Goal: Task Accomplishment & Management: Use online tool/utility

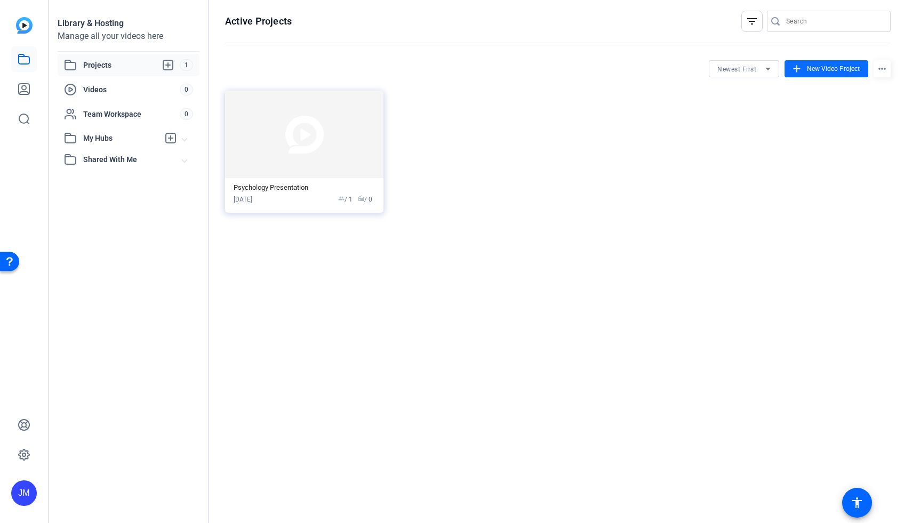
click at [833, 66] on span "New Video Project" at bounding box center [833, 69] width 53 height 10
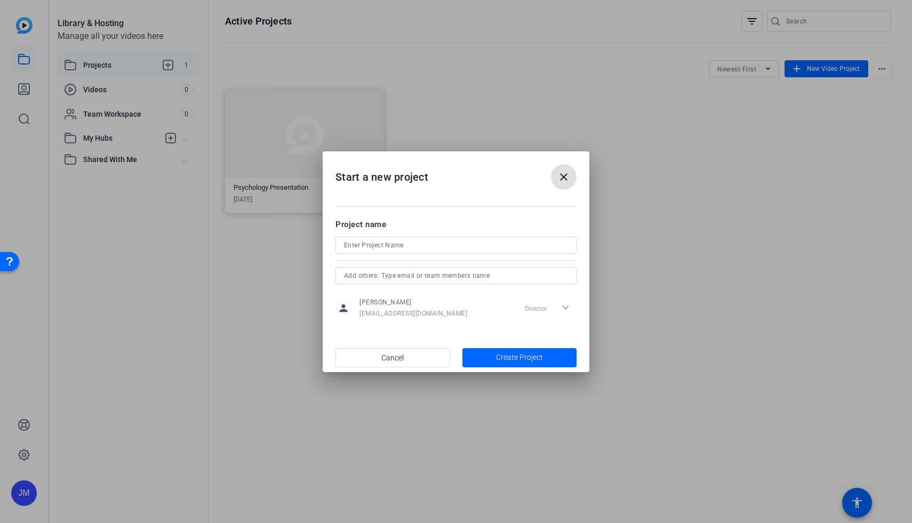
click at [563, 179] on mat-icon "close" at bounding box center [564, 177] width 13 height 13
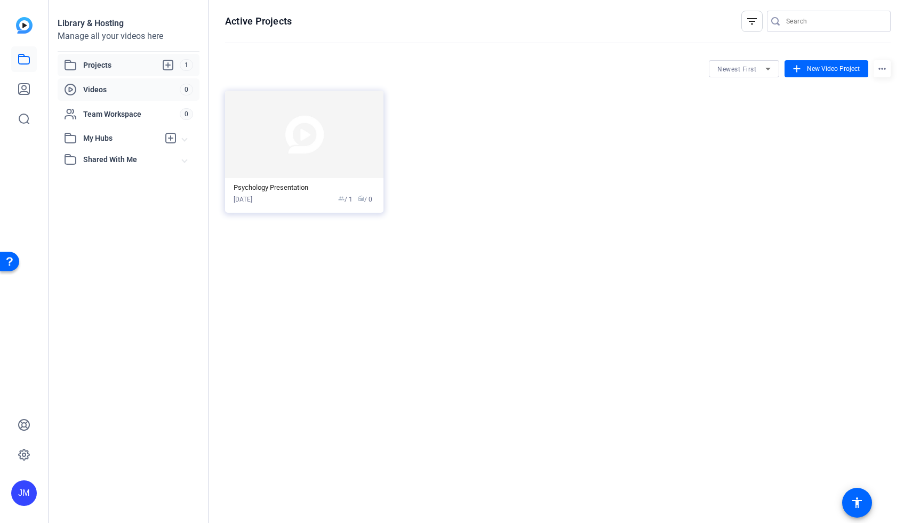
click at [107, 92] on span "Videos" at bounding box center [131, 89] width 97 height 11
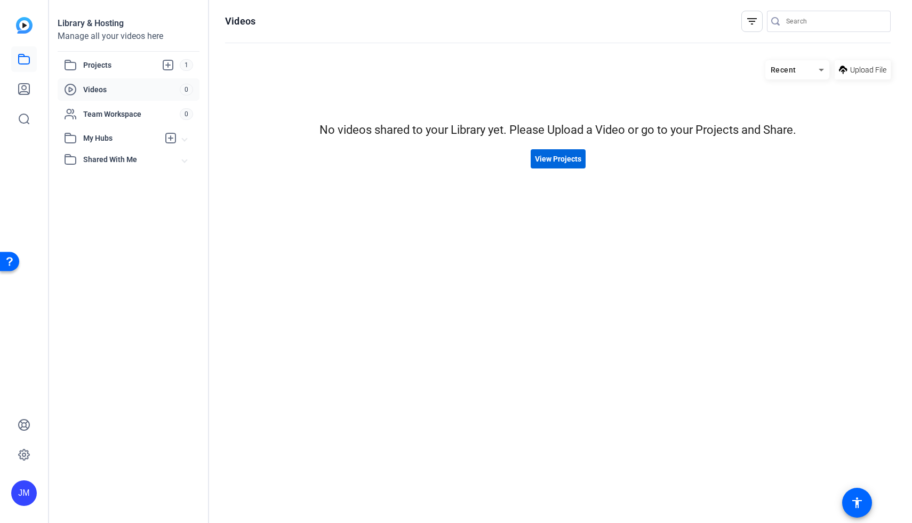
click at [575, 155] on span "View Projects" at bounding box center [558, 159] width 46 height 11
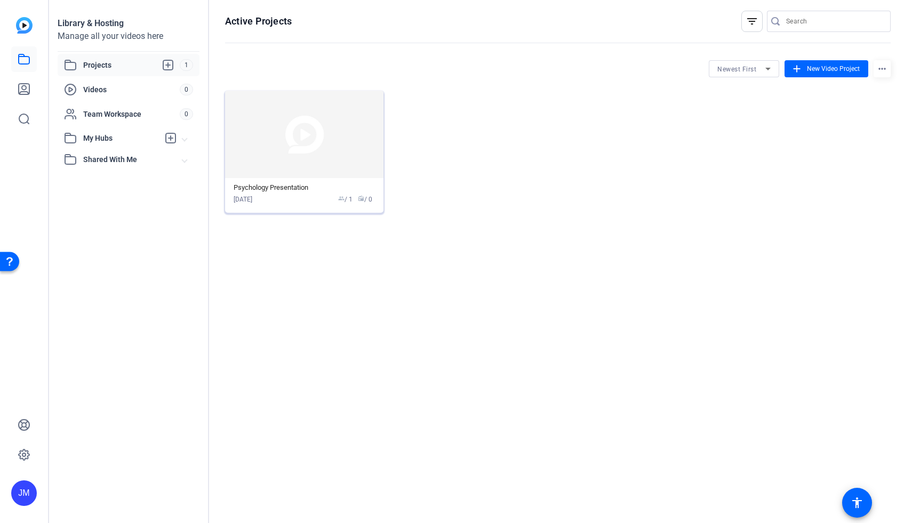
click at [311, 145] on img at bounding box center [304, 134] width 158 height 87
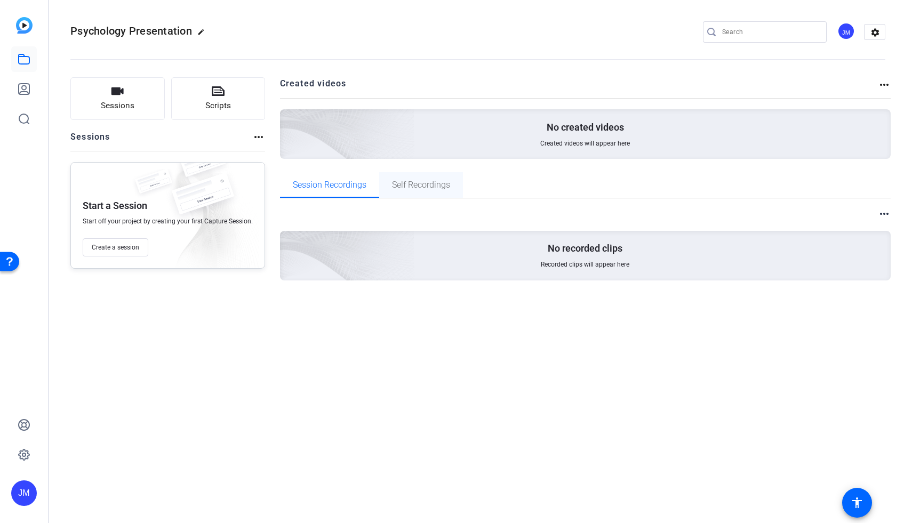
click at [446, 187] on span "Self Recordings" at bounding box center [421, 185] width 58 height 9
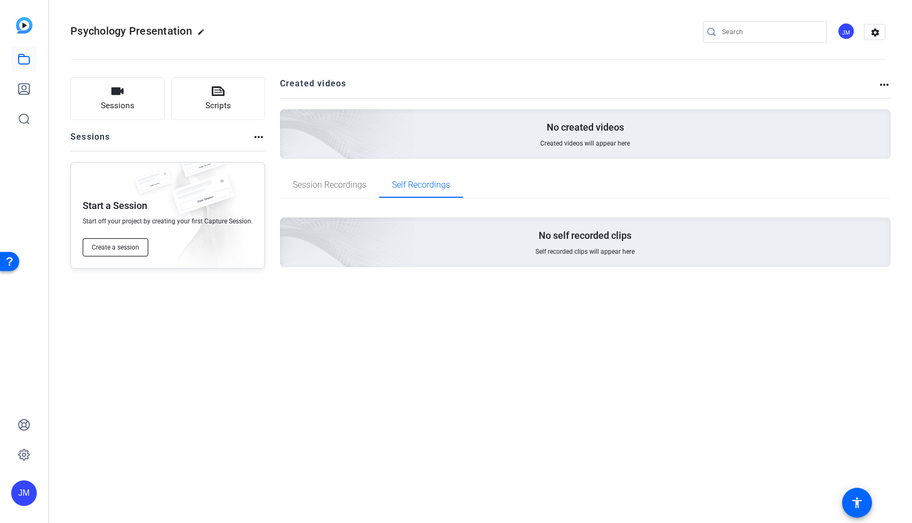
click at [127, 249] on span "Create a session" at bounding box center [115, 247] width 47 height 9
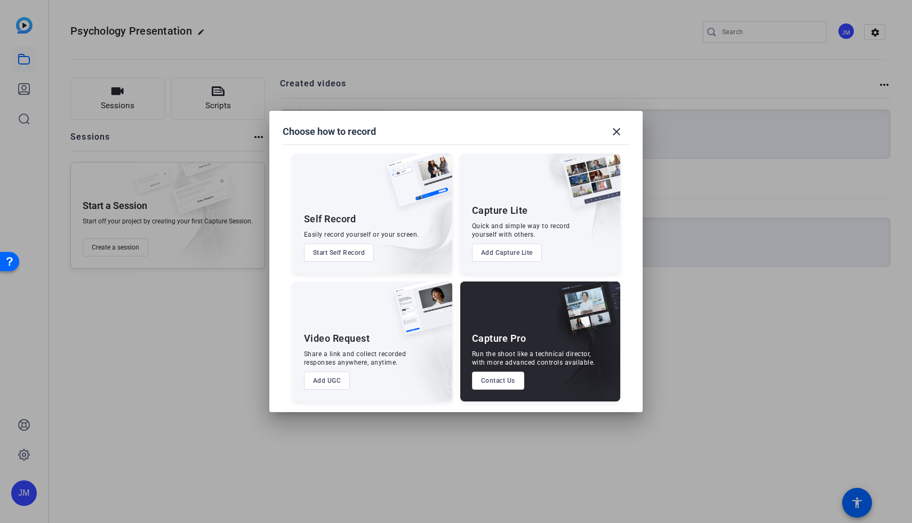
click at [357, 252] on button "Start Self Record" at bounding box center [339, 253] width 70 height 18
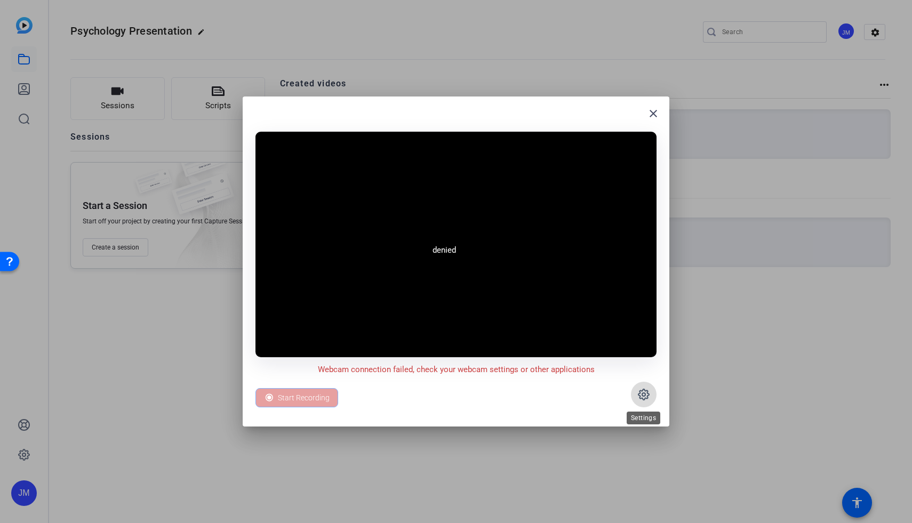
click at [639, 399] on icon at bounding box center [644, 394] width 13 height 13
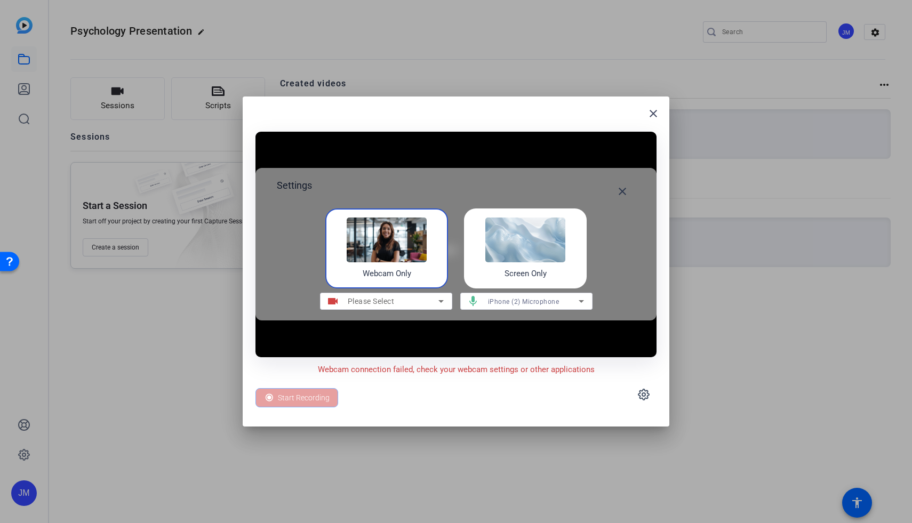
click at [504, 246] on img at bounding box center [525, 240] width 80 height 45
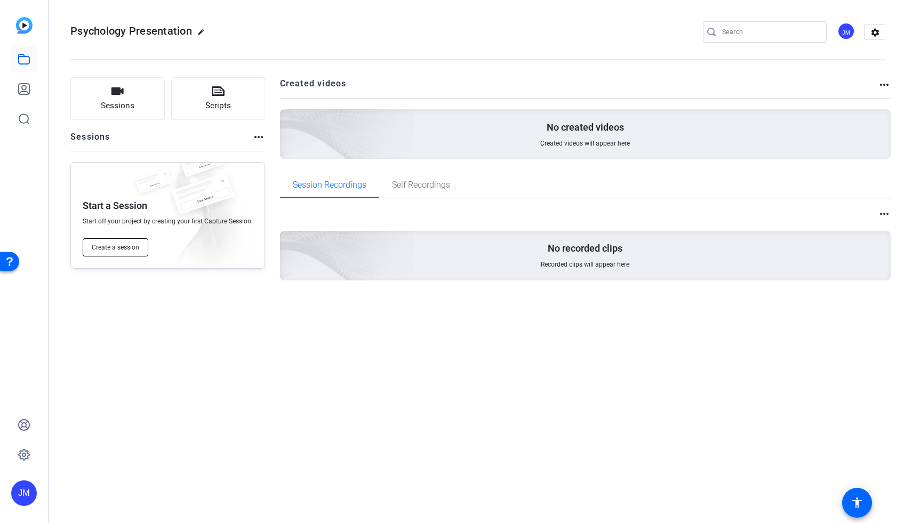
click at [129, 246] on span "Create a session" at bounding box center [115, 247] width 47 height 9
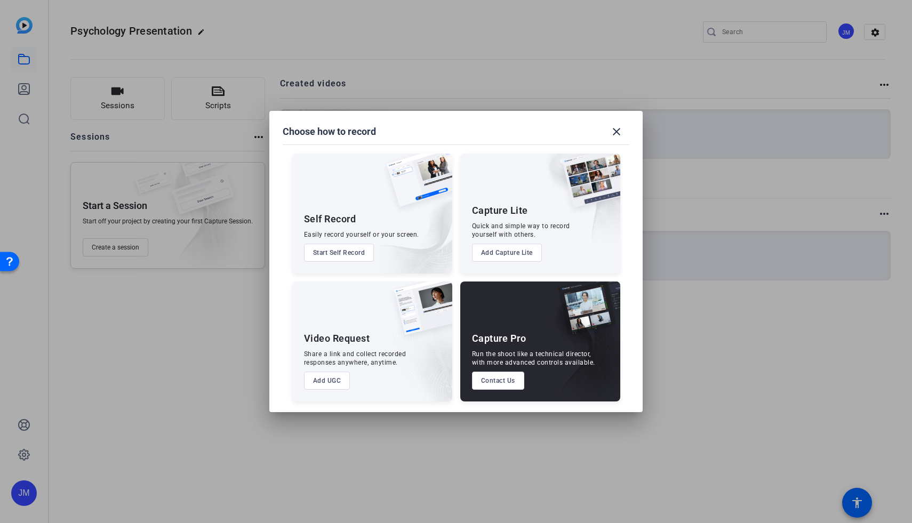
click at [360, 252] on button "Start Self Record" at bounding box center [339, 253] width 70 height 18
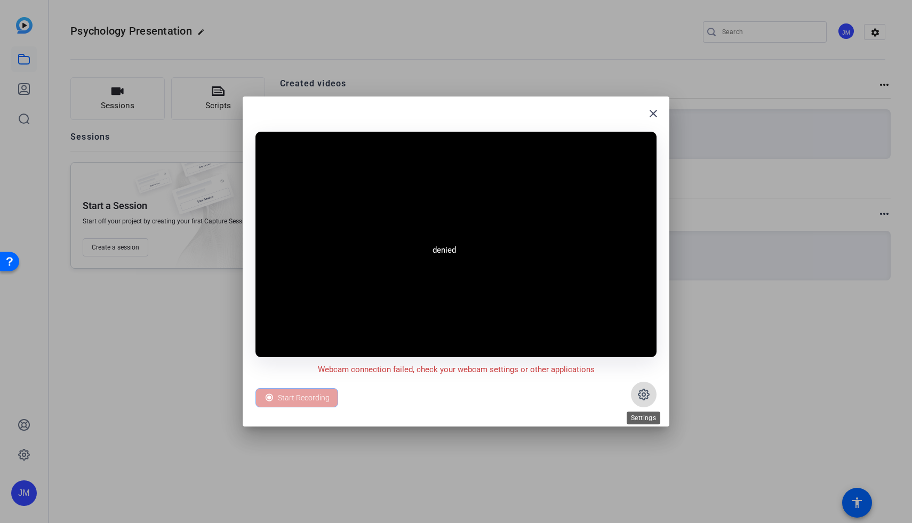
click at [449, 399] on icon at bounding box center [644, 394] width 13 height 13
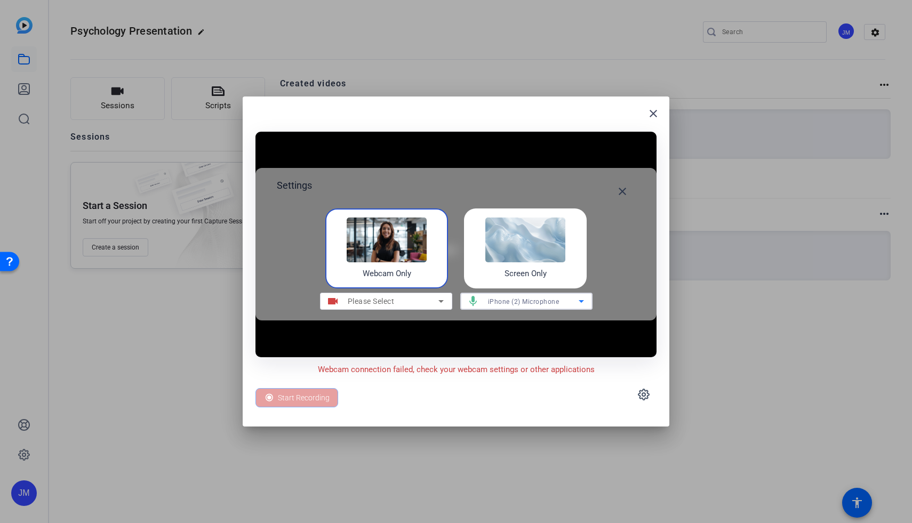
click at [449, 301] on span "iPhone (2) Microphone" at bounding box center [523, 301] width 71 height 7
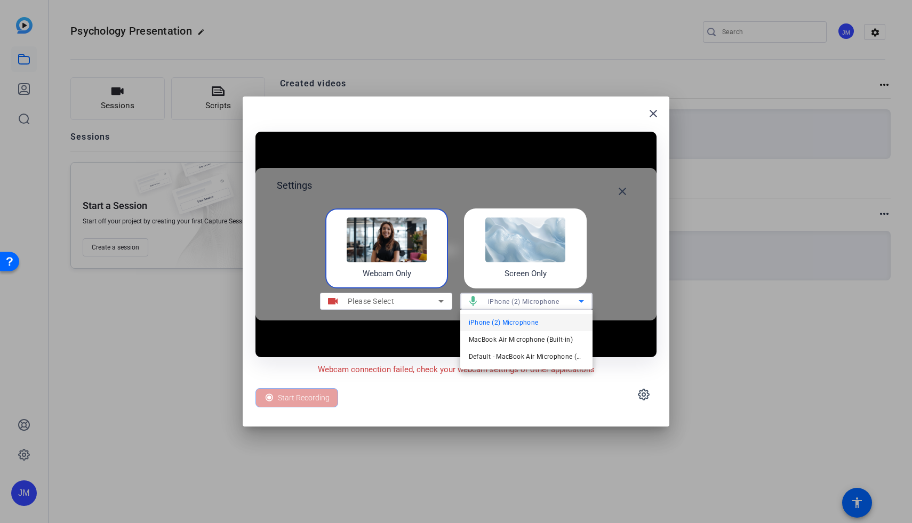
click at [449, 395] on div at bounding box center [456, 261] width 912 height 523
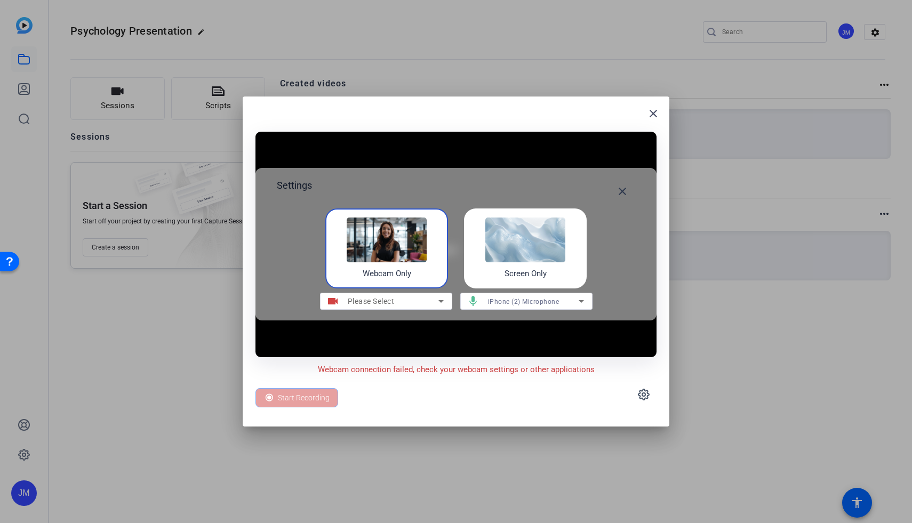
click at [449, 267] on div "Screen Only" at bounding box center [525, 249] width 123 height 80
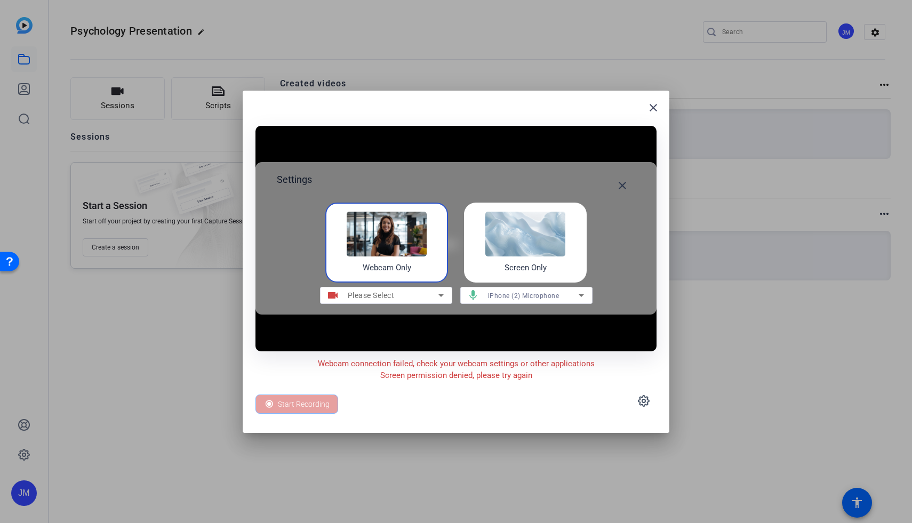
click at [449, 240] on img at bounding box center [525, 234] width 80 height 45
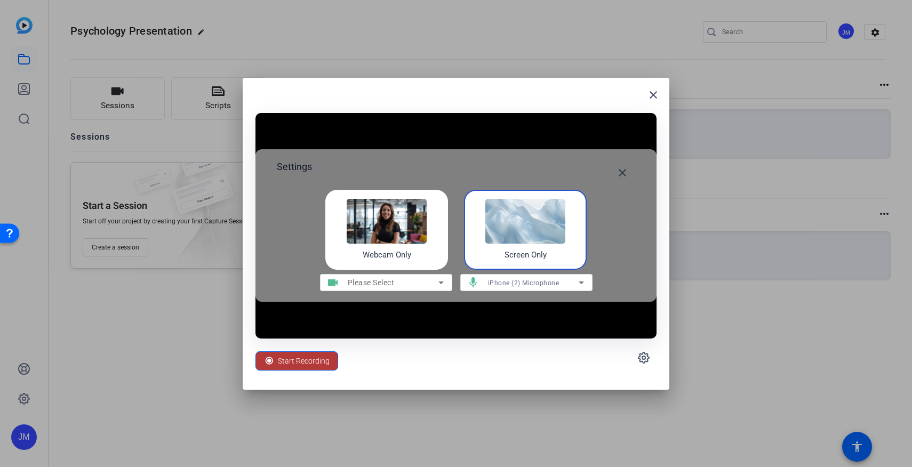
click at [309, 358] on span "Start Recording" at bounding box center [304, 361] width 52 height 20
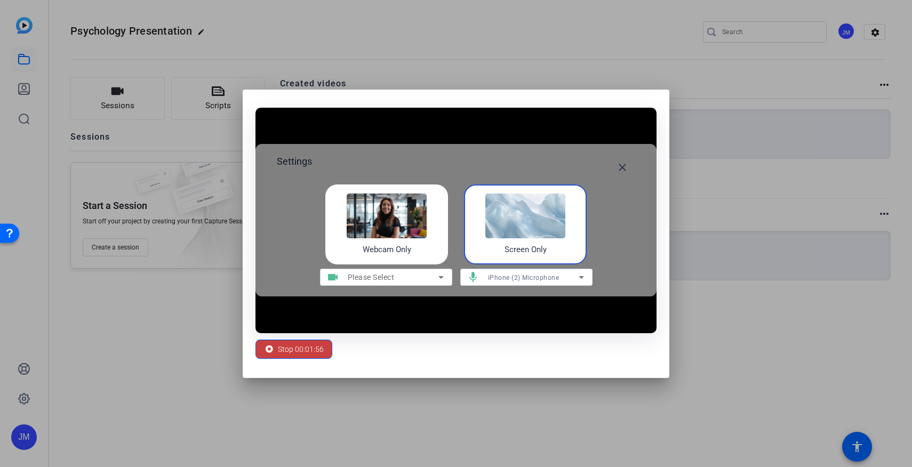
click at [300, 349] on span "Stop 00:01:56" at bounding box center [301, 349] width 46 height 20
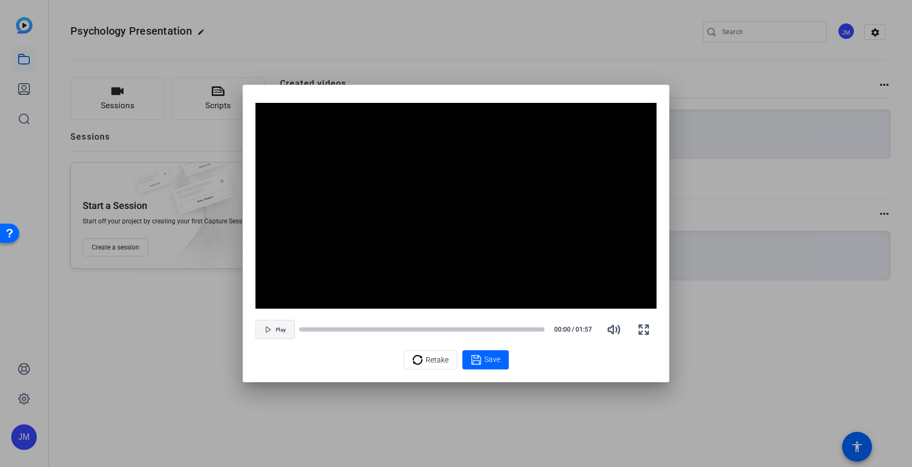
click at [274, 330] on span "button" at bounding box center [275, 330] width 38 height 26
click at [323, 330] on div at bounding box center [421, 329] width 245 height 5
click at [345, 329] on div at bounding box center [421, 329] width 245 height 5
click at [377, 331] on div at bounding box center [421, 329] width 245 height 5
click at [410, 329] on div at bounding box center [421, 329] width 245 height 5
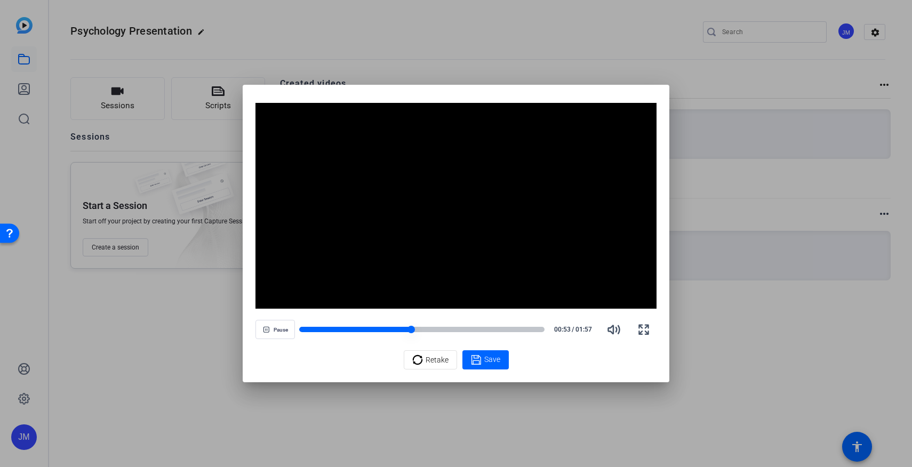
click at [449, 330] on div at bounding box center [421, 329] width 245 height 5
click at [449, 329] on div at bounding box center [421, 329] width 245 height 5
click at [449, 327] on div at bounding box center [421, 329] width 245 height 5
click at [420, 167] on video "Video Player" at bounding box center [456, 205] width 401 height 205
click at [360, 329] on div at bounding box center [421, 329] width 245 height 5
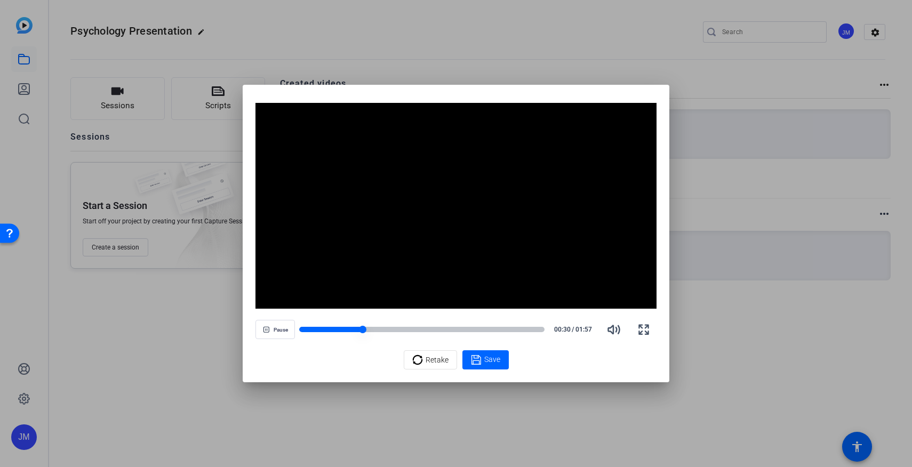
click at [329, 328] on div at bounding box center [330, 329] width 63 height 5
click at [306, 328] on div at bounding box center [314, 329] width 30 height 5
click at [449, 332] on div at bounding box center [421, 329] width 245 height 5
click at [360, 347] on div "Video Player is loading. Play Video Pause Mute Current Time 1:46 / Duration 1:5…" at bounding box center [456, 236] width 401 height 266
click at [428, 361] on span "Retake" at bounding box center [437, 360] width 23 height 20
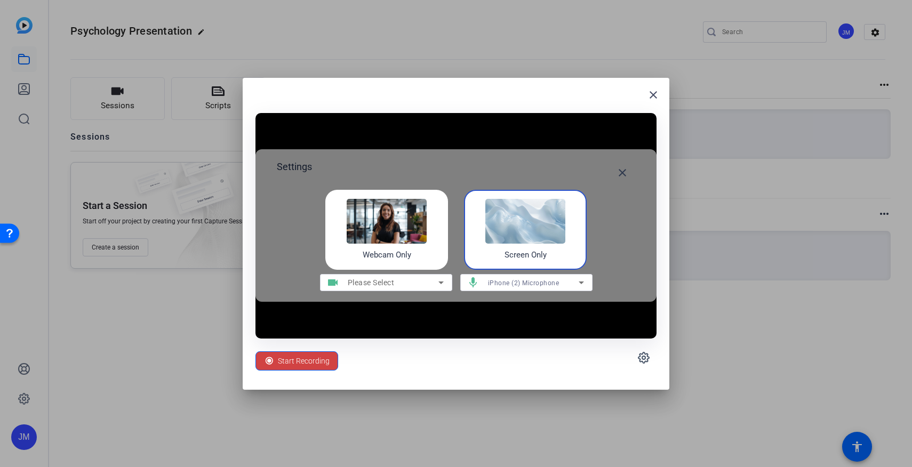
click at [449, 227] on img at bounding box center [525, 221] width 80 height 45
click at [449, 282] on icon at bounding box center [581, 283] width 5 height 3
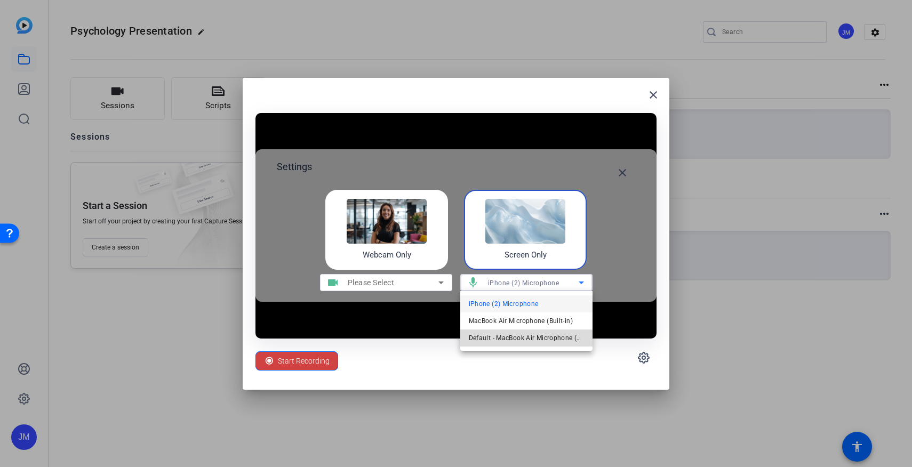
click at [449, 337] on span "Default - MacBook Air Microphone (Built-in)" at bounding box center [526, 338] width 115 height 13
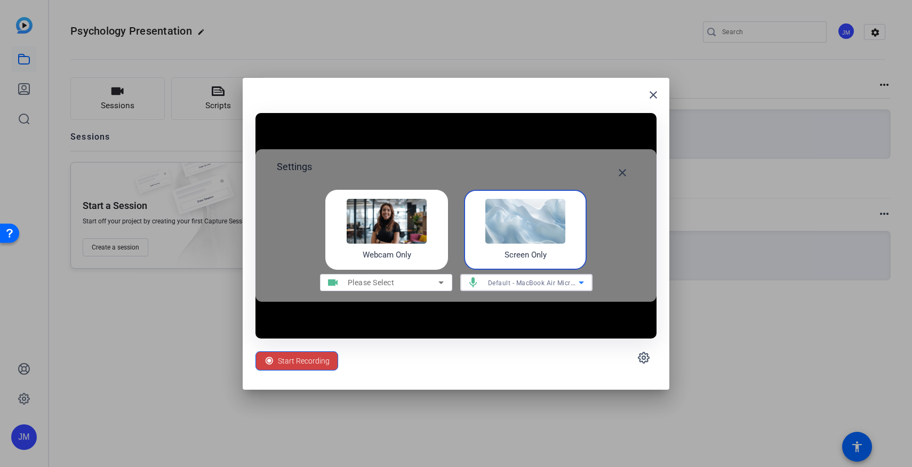
click at [449, 232] on img at bounding box center [525, 221] width 80 height 45
click at [449, 220] on img at bounding box center [525, 221] width 80 height 45
click at [340, 222] on div "Webcam Only" at bounding box center [386, 230] width 123 height 80
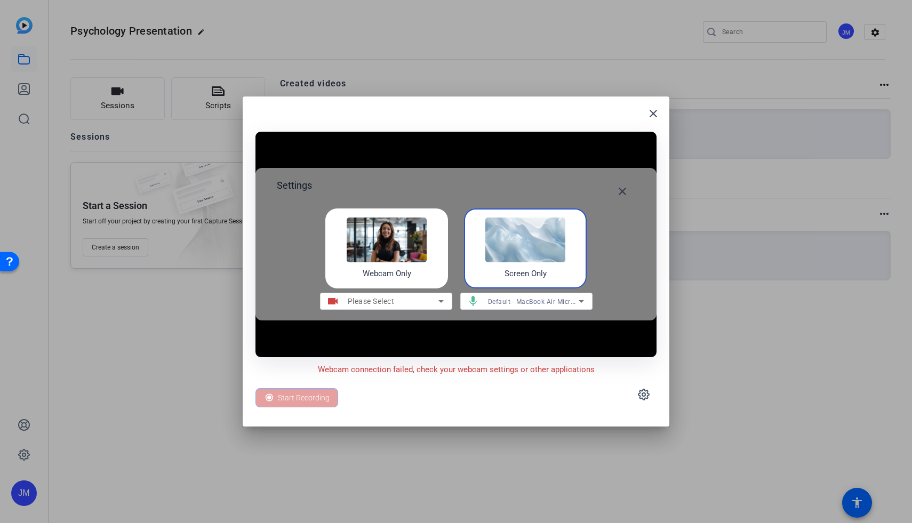
click at [449, 229] on img at bounding box center [525, 240] width 80 height 45
click at [449, 252] on img at bounding box center [525, 240] width 80 height 45
click at [449, 186] on mat-icon "close" at bounding box center [622, 191] width 13 height 13
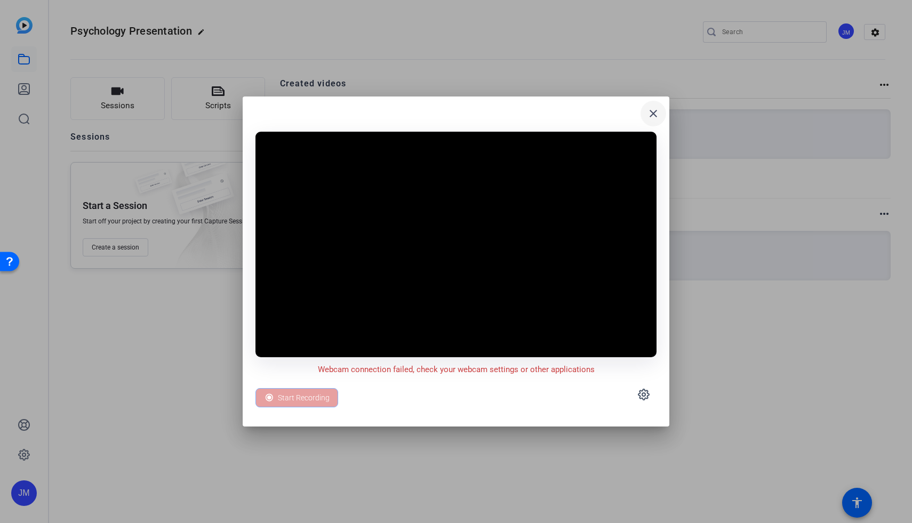
click at [449, 115] on mat-icon "close" at bounding box center [653, 113] width 13 height 13
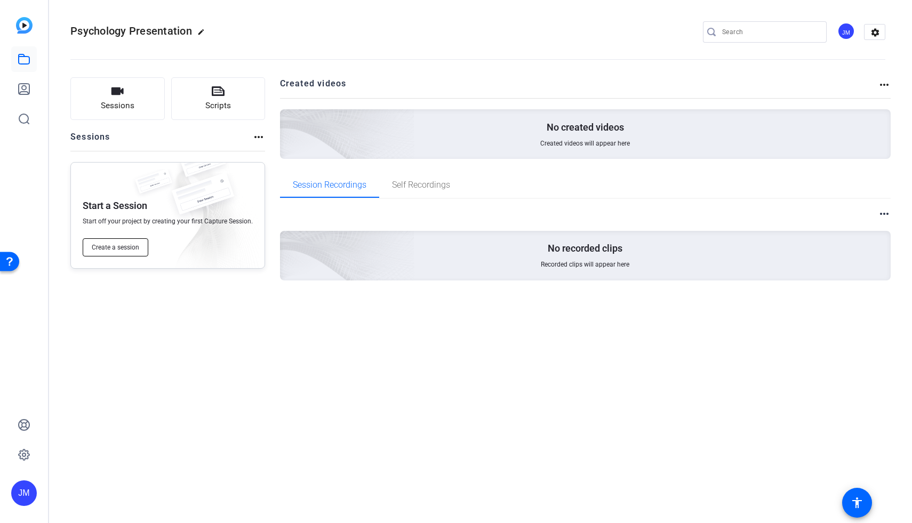
click at [100, 249] on span "Create a session" at bounding box center [115, 247] width 47 height 9
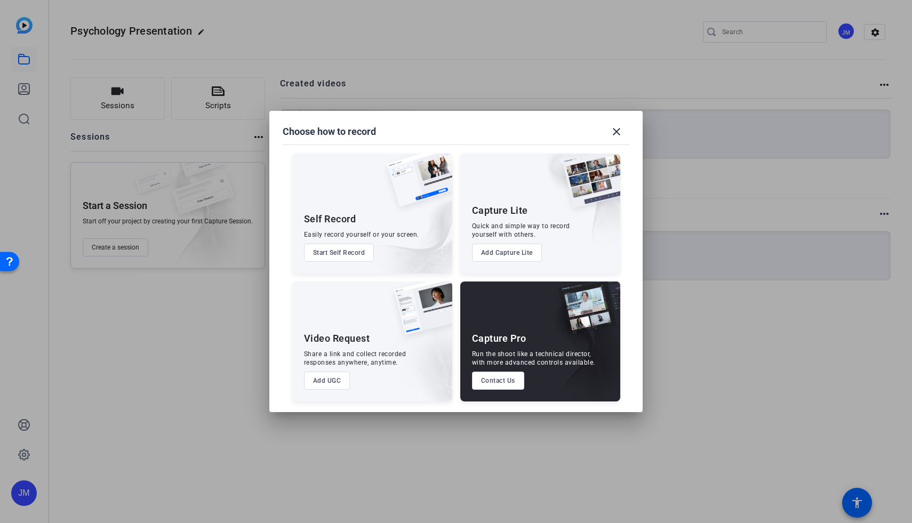
click at [336, 252] on button "Start Self Record" at bounding box center [339, 253] width 70 height 18
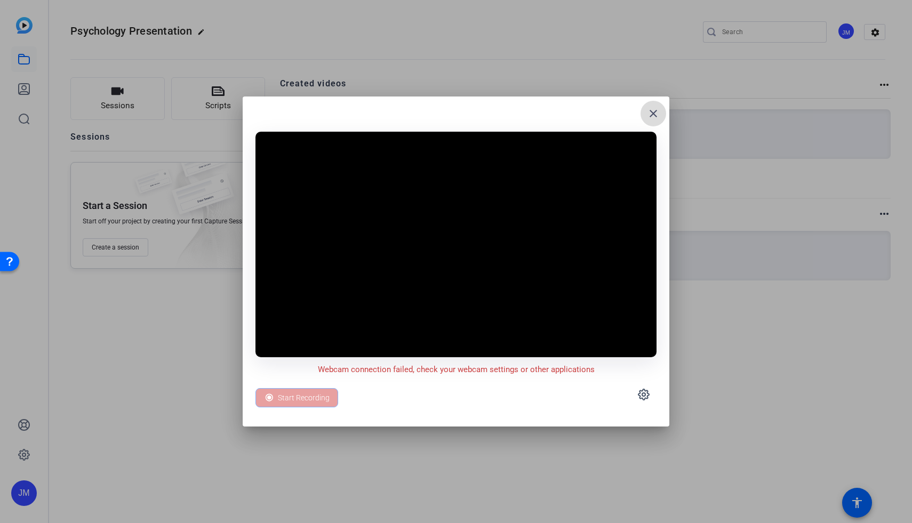
click at [449, 124] on span at bounding box center [654, 114] width 26 height 26
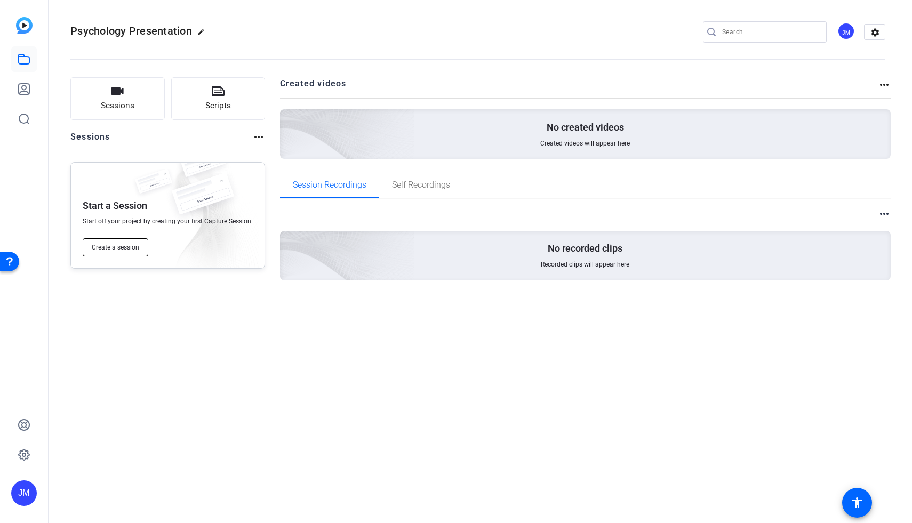
click at [132, 246] on span "Create a session" at bounding box center [115, 247] width 47 height 9
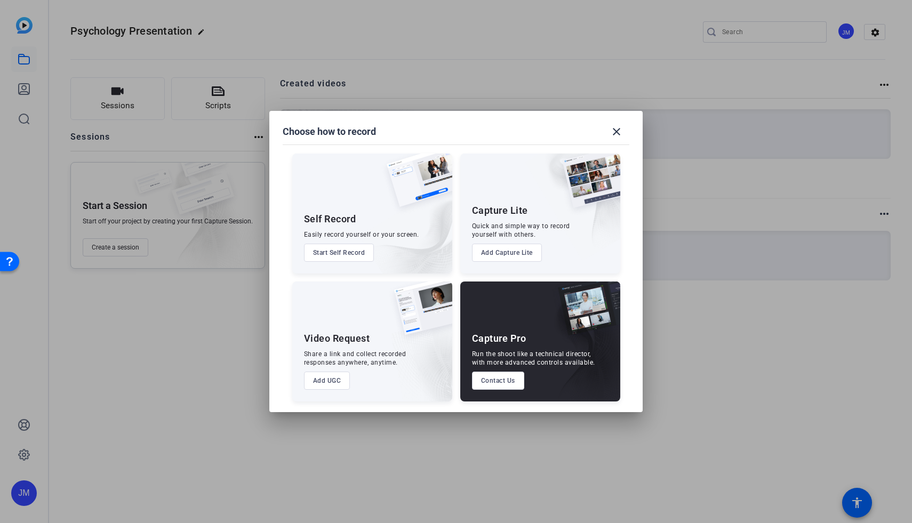
click at [346, 256] on button "Start Self Record" at bounding box center [339, 253] width 70 height 18
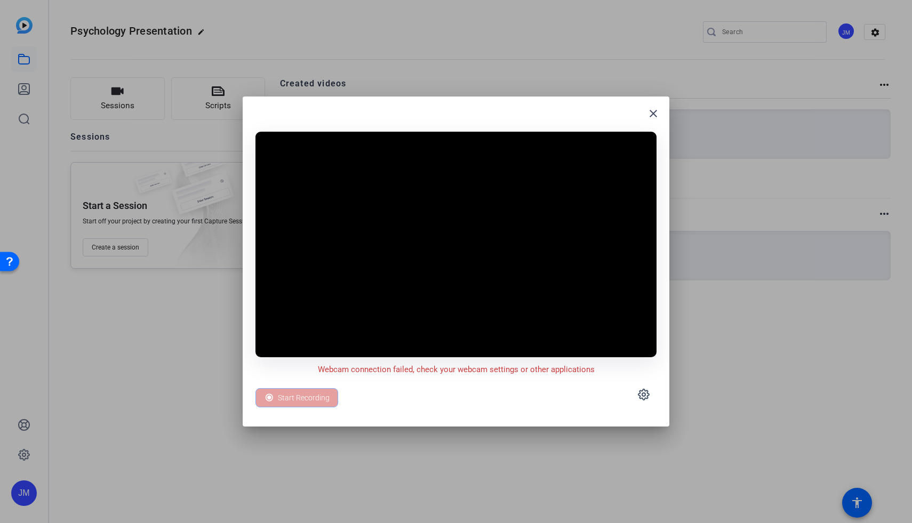
click at [414, 353] on video at bounding box center [456, 245] width 401 height 226
click at [449, 267] on video at bounding box center [456, 245] width 401 height 226
click at [449, 392] on icon at bounding box center [644, 394] width 13 height 13
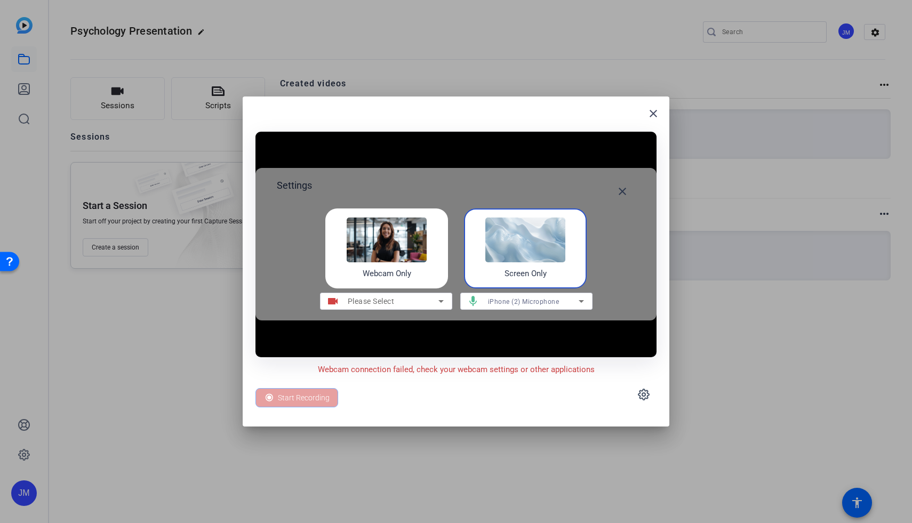
click at [449, 259] on img at bounding box center [525, 240] width 80 height 45
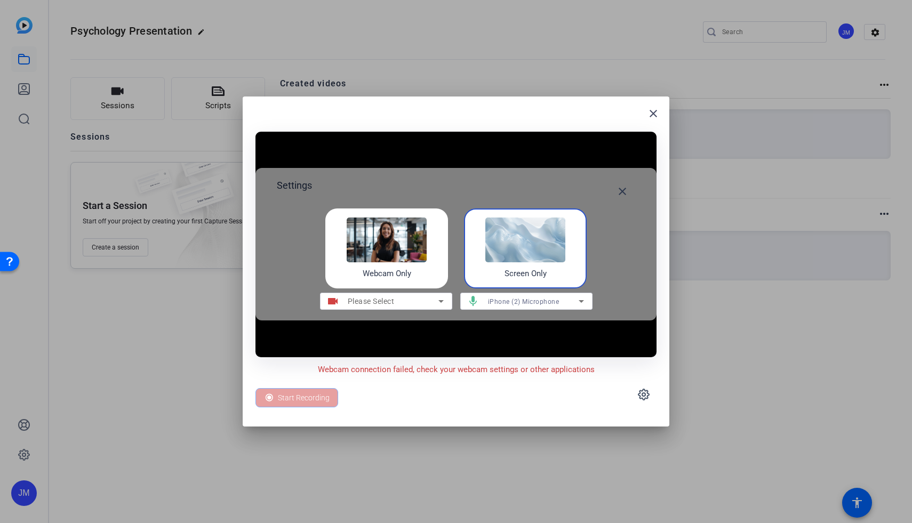
click at [449, 285] on div "Screen Only" at bounding box center [525, 249] width 123 height 80
click at [449, 306] on div "iPhone (2) Microphone" at bounding box center [533, 301] width 91 height 13
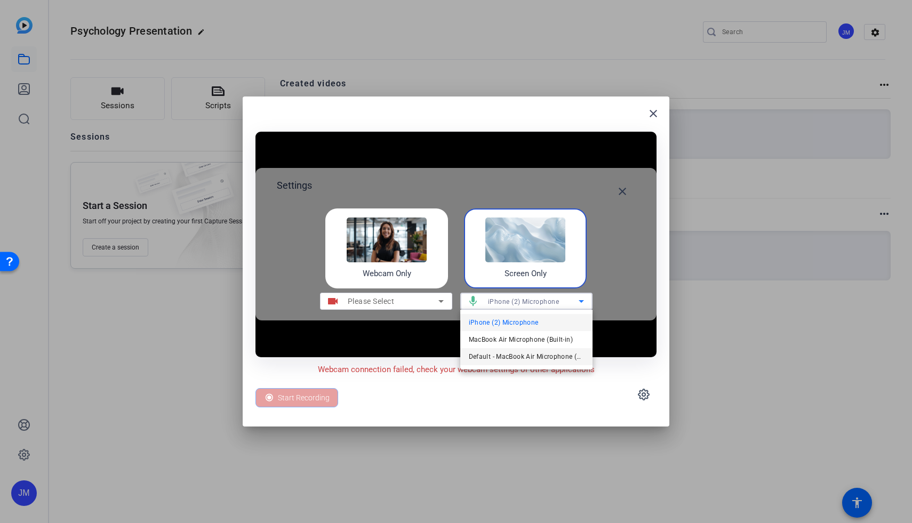
click at [449, 358] on span "Default - MacBook Air Microphone (Built-in)" at bounding box center [526, 357] width 115 height 13
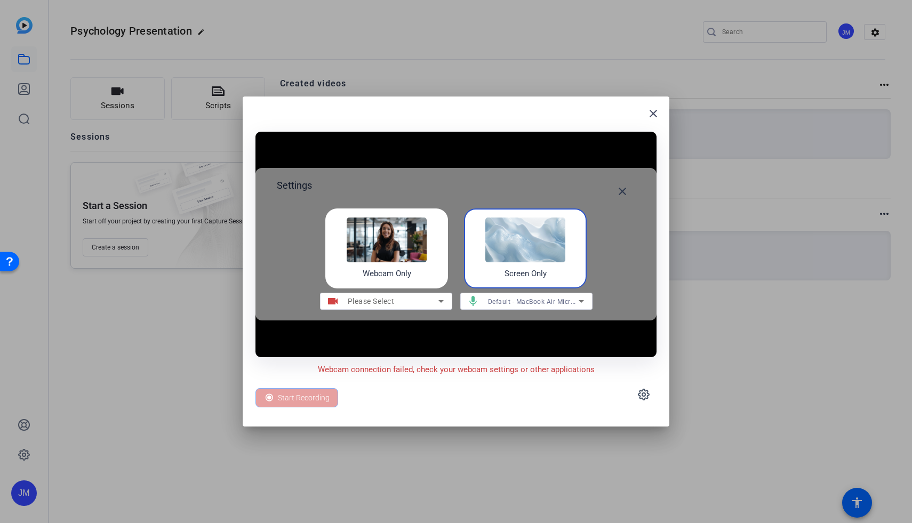
click at [449, 259] on img at bounding box center [525, 240] width 80 height 45
click at [449, 258] on img at bounding box center [525, 240] width 80 height 45
click at [449, 259] on img at bounding box center [525, 240] width 80 height 45
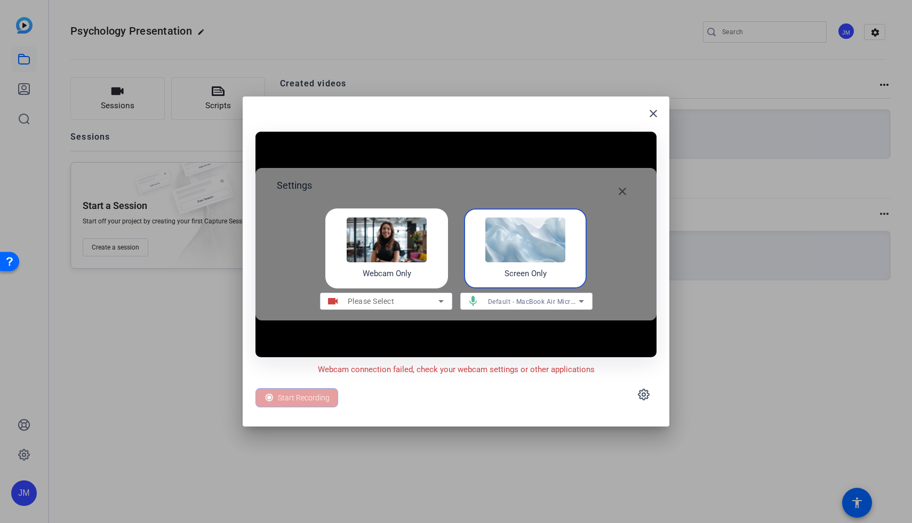
click at [449, 259] on img at bounding box center [525, 240] width 80 height 45
click at [449, 256] on img at bounding box center [525, 240] width 80 height 45
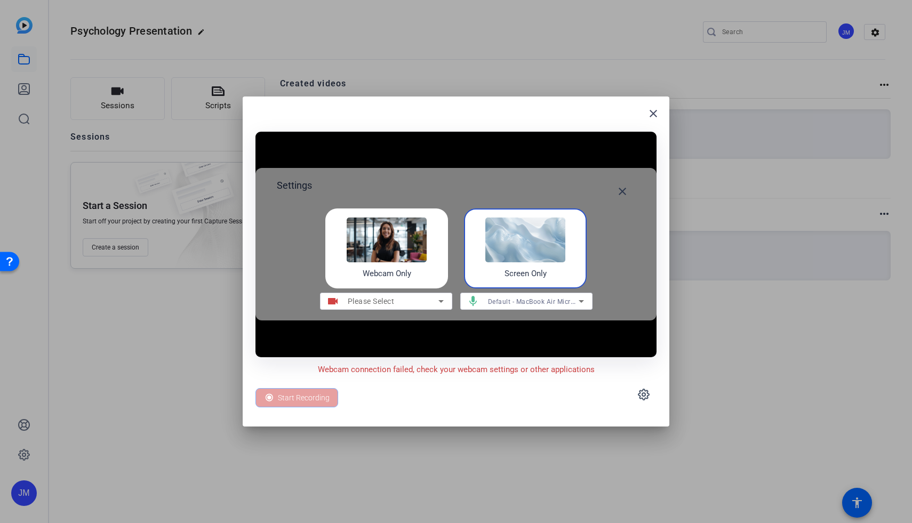
click at [442, 305] on icon at bounding box center [441, 301] width 13 height 13
click at [440, 300] on icon at bounding box center [441, 301] width 13 height 13
click at [449, 266] on div "Screen Only" at bounding box center [525, 249] width 123 height 80
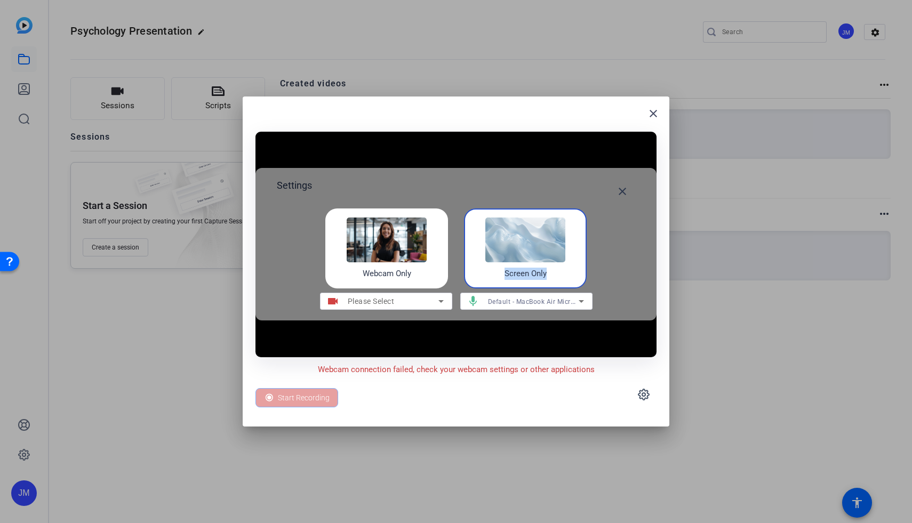
click at [449, 266] on div "Screen Only" at bounding box center [525, 249] width 123 height 80
click at [307, 402] on div "Start Recording" at bounding box center [297, 397] width 83 height 19
click at [449, 116] on mat-icon "close" at bounding box center [653, 113] width 13 height 13
